Goal: Entertainment & Leisure: Consume media (video, audio)

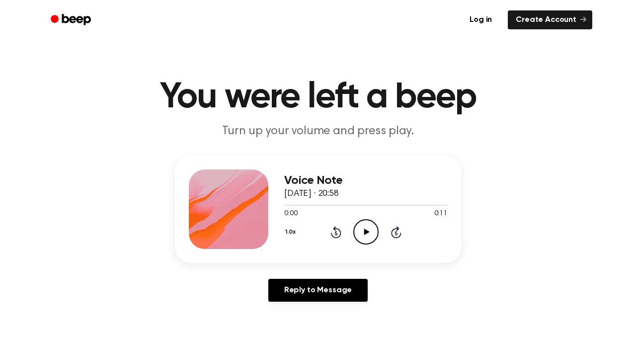
click at [367, 222] on icon "Play Audio" at bounding box center [365, 231] width 25 height 25
click at [368, 223] on icon "Play Audio" at bounding box center [365, 231] width 25 height 25
click at [371, 225] on icon "Play Audio" at bounding box center [365, 231] width 25 height 25
